Goal: Task Accomplishment & Management: Manage account settings

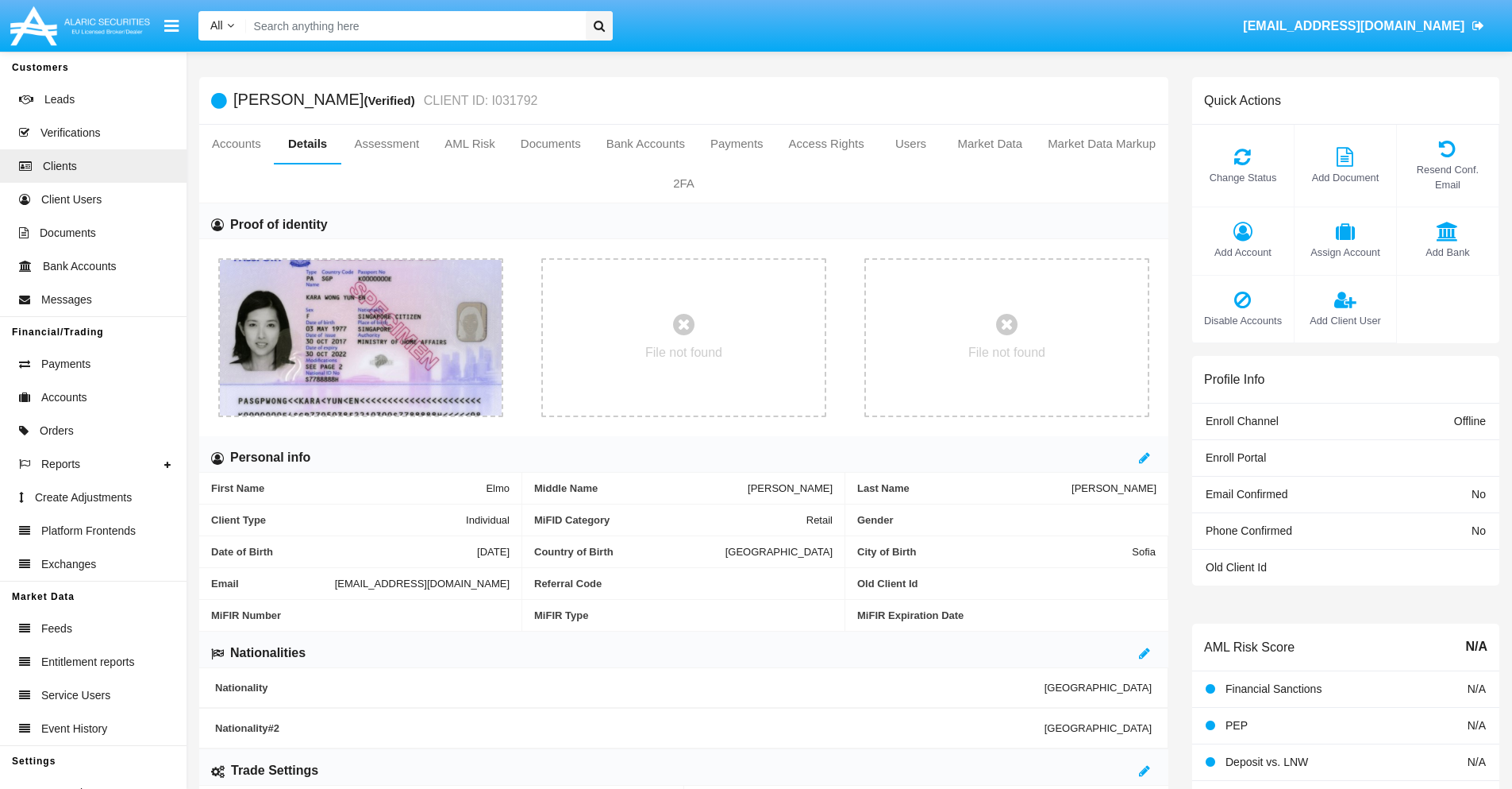
click at [1242, 252] on span "Add Account" at bounding box center [1243, 252] width 86 height 15
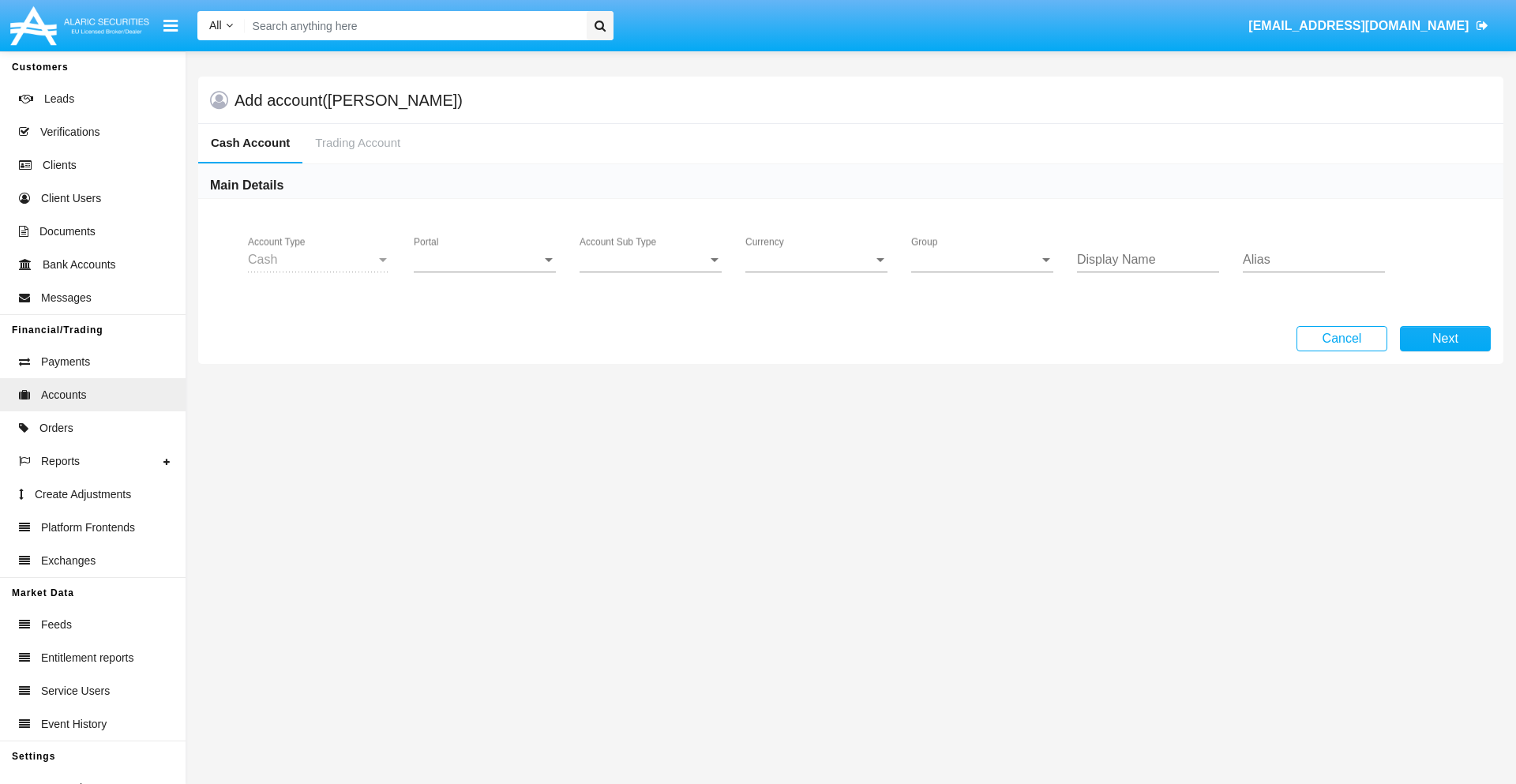
click at [485, 260] on span "Portal" at bounding box center [478, 260] width 128 height 14
click at [487, 423] on span "Alaric Fund Portal" at bounding box center [487, 423] width 146 height 38
click at [651, 260] on span "Account Sub Type" at bounding box center [644, 260] width 128 height 14
click at [651, 272] on span "Fund Cash" at bounding box center [638, 272] width 117 height 38
click at [983, 260] on span "Group" at bounding box center [976, 260] width 128 height 14
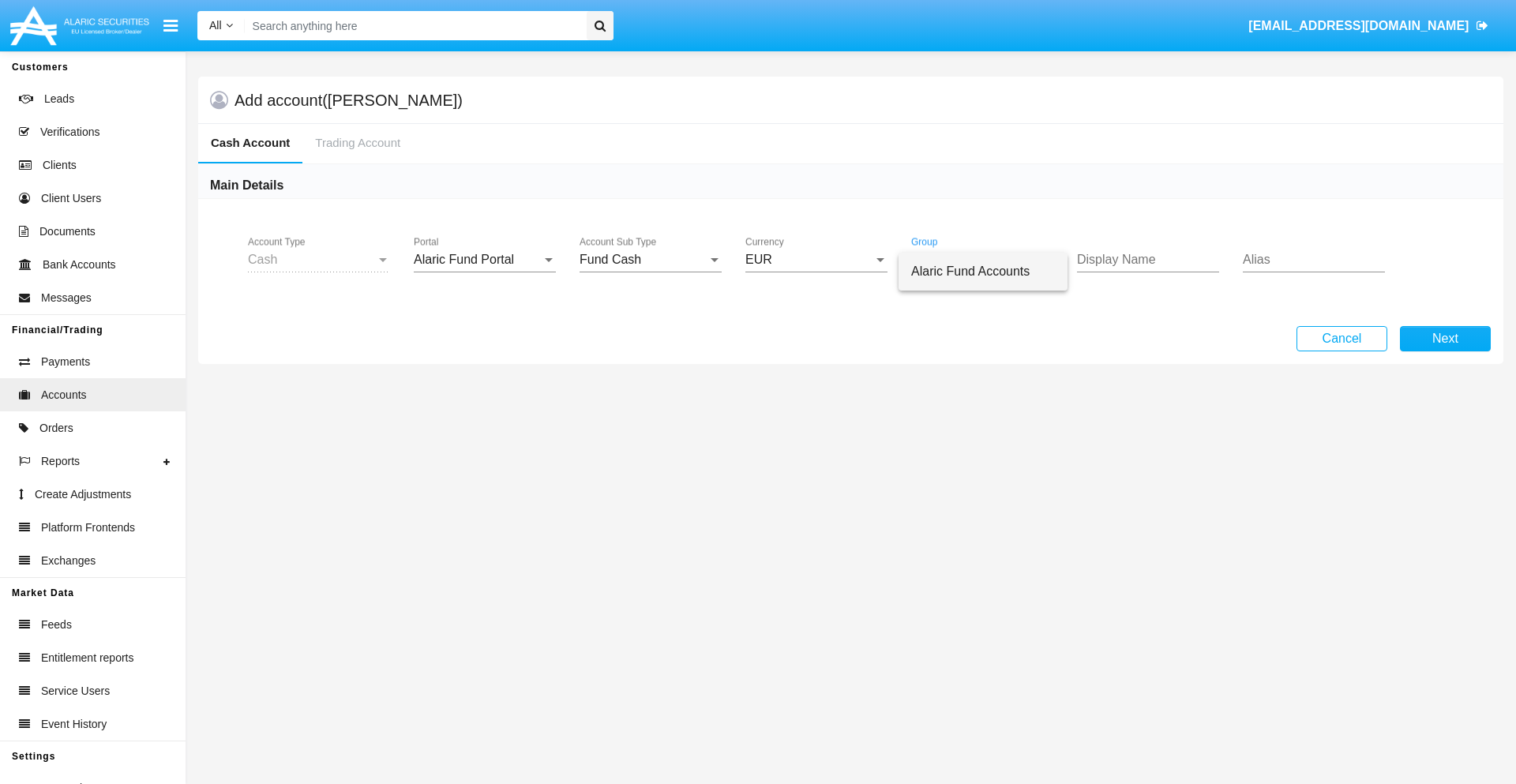
click at [984, 272] on span "Alaric Fund Accounts" at bounding box center [984, 272] width 144 height 38
type input "turquoise"
type input "violet"
click at [1445, 339] on button "Next" at bounding box center [1445, 339] width 91 height 25
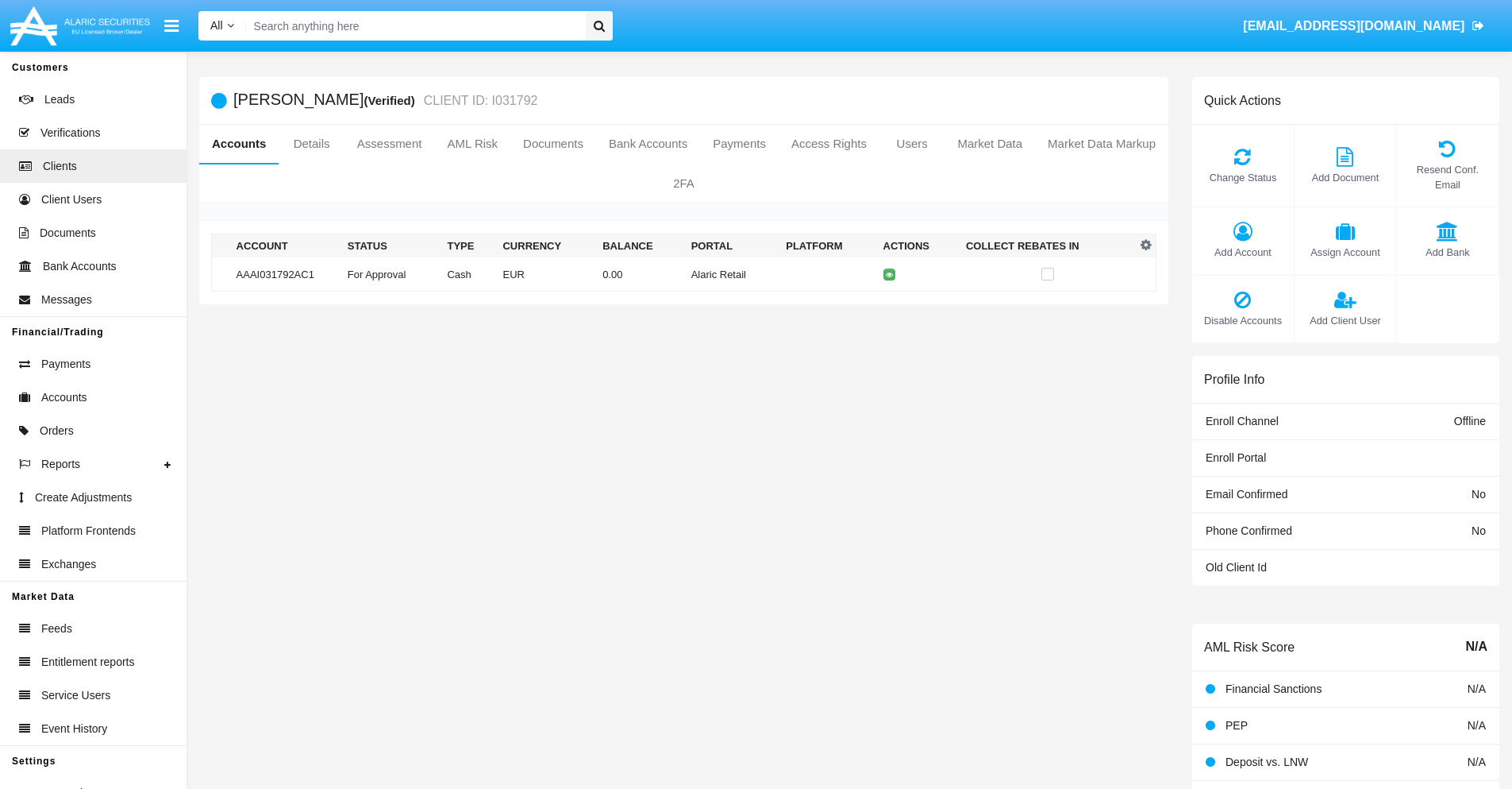
click at [685, 274] on td "Alaric Retail" at bounding box center [733, 274] width 95 height 34
click at [1242, 177] on span "Change Status" at bounding box center [1243, 177] width 86 height 15
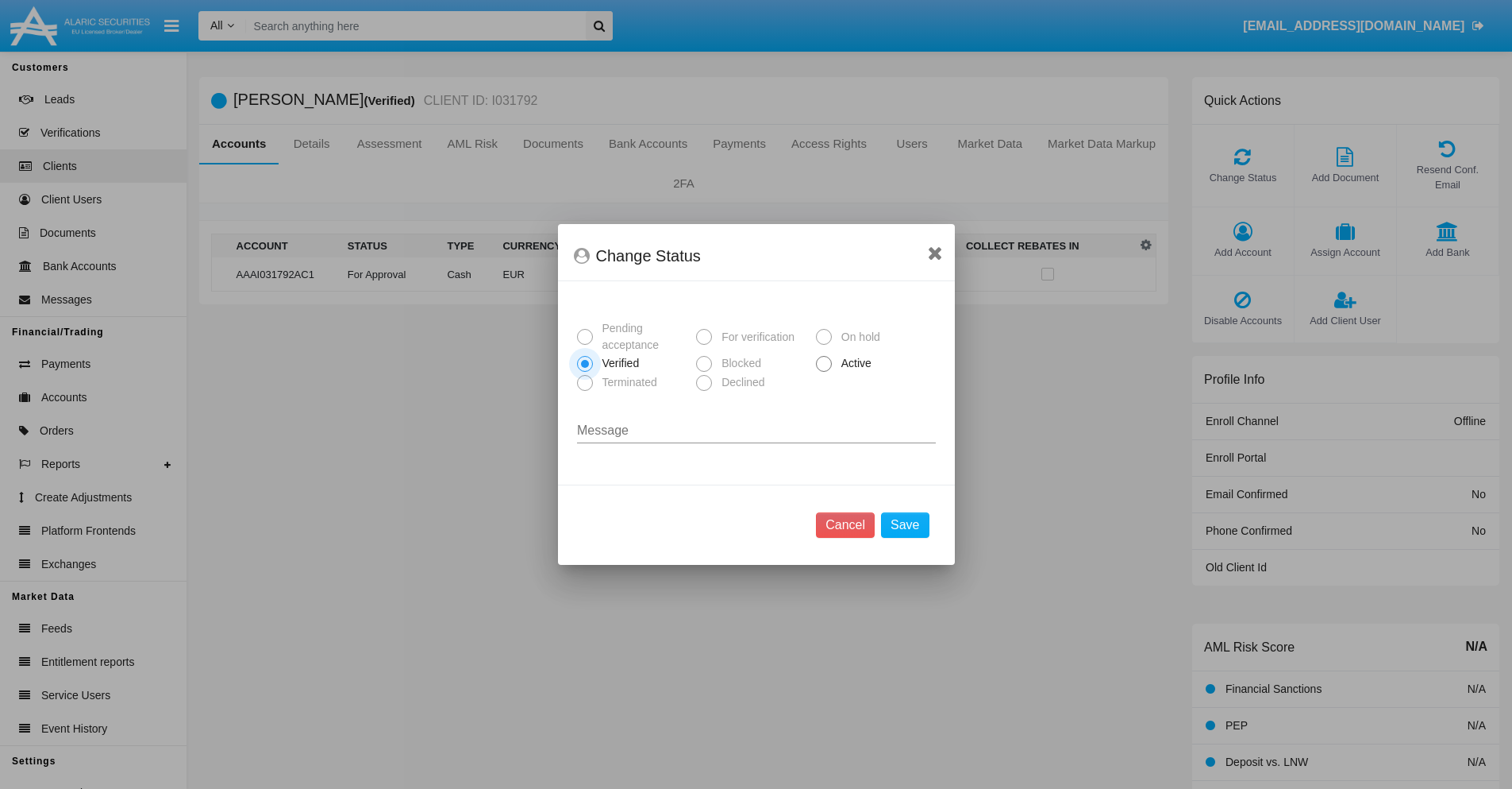
click at [854, 363] on span "Active" at bounding box center [854, 363] width 44 height 17
click at [824, 372] on input "Active" at bounding box center [824, 372] width 1 height 1
radio input "true"
click at [905, 525] on button "Save" at bounding box center [905, 525] width 48 height 25
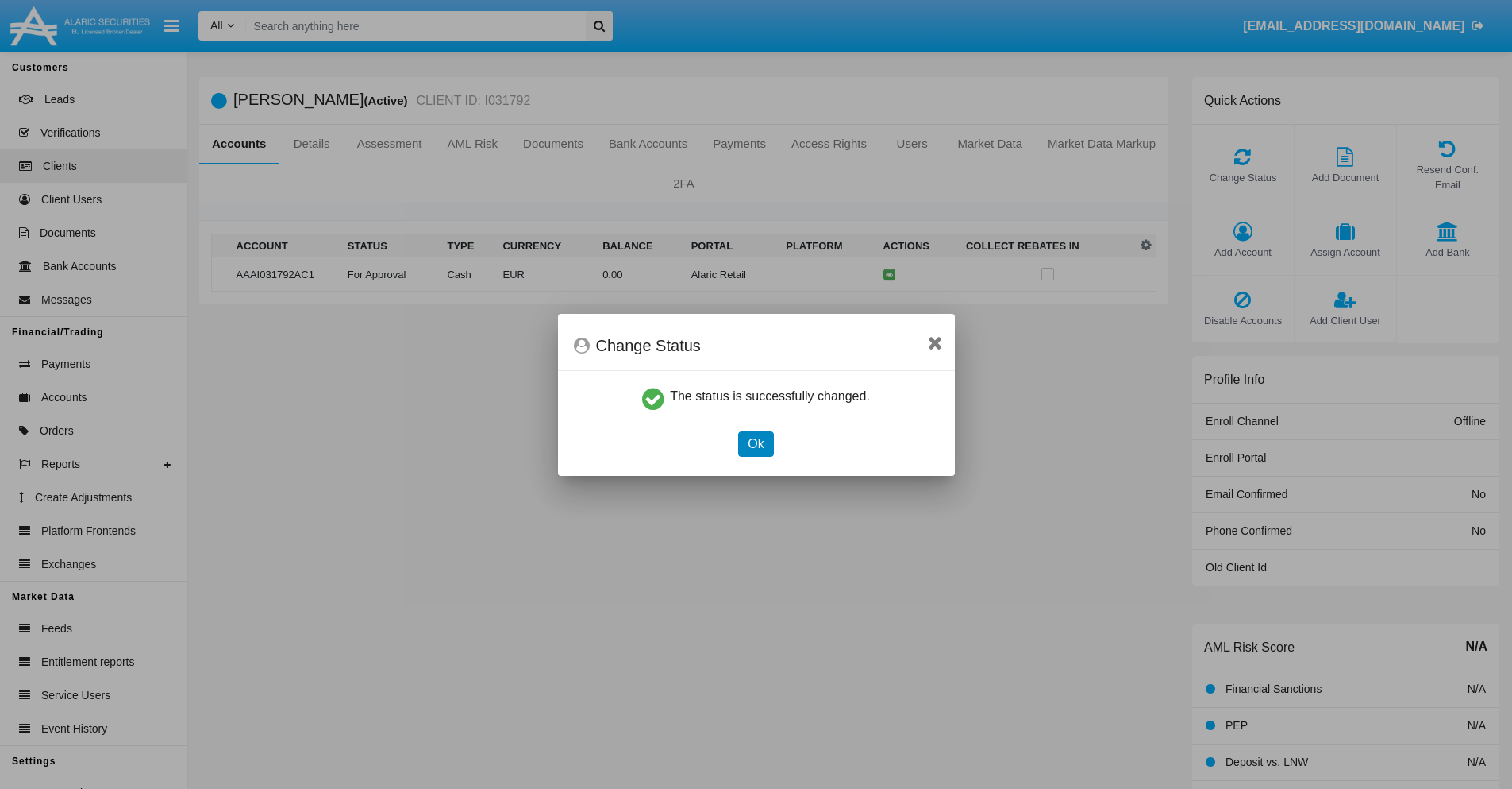
click at [756, 443] on button "Ok" at bounding box center [756, 444] width 35 height 25
